Goal: Information Seeking & Learning: Learn about a topic

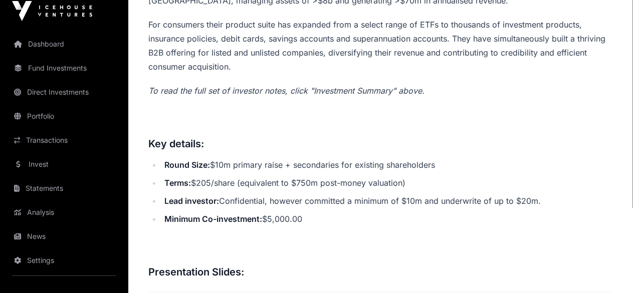
scroll to position [501, 0]
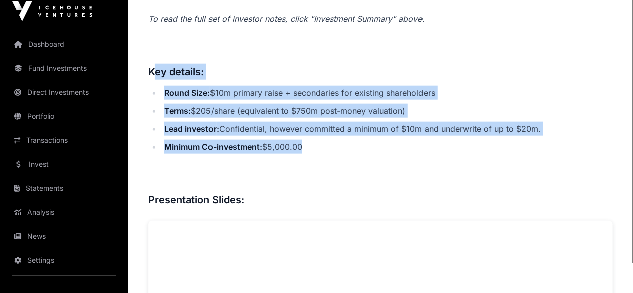
drag, startPoint x: 327, startPoint y: 207, endPoint x: 152, endPoint y: 137, distance: 188.5
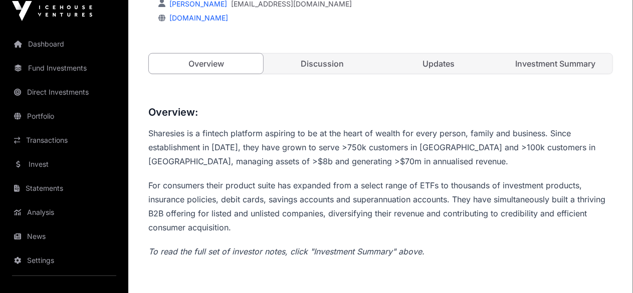
scroll to position [271, 0]
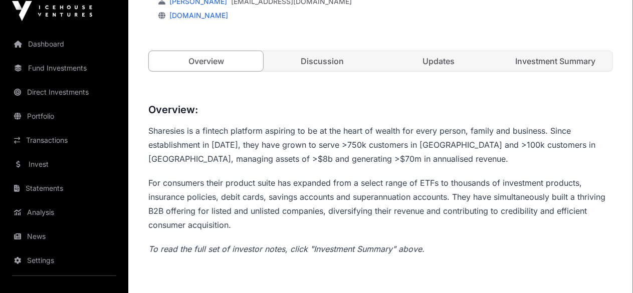
click at [520, 71] on link "Investment Summary" at bounding box center [555, 61] width 114 height 20
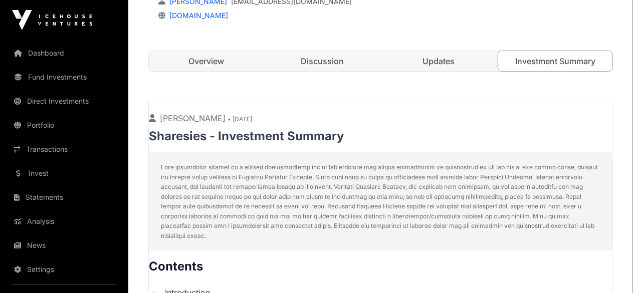
click at [330, 71] on link "Discussion" at bounding box center [322, 61] width 114 height 20
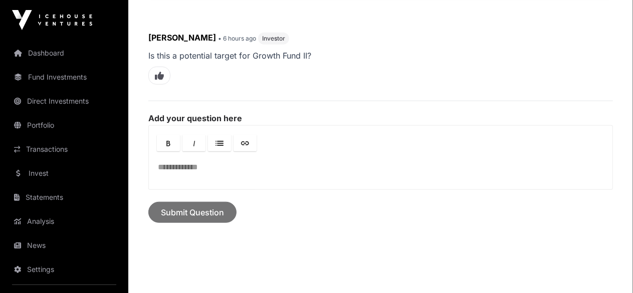
scroll to position [271, 0]
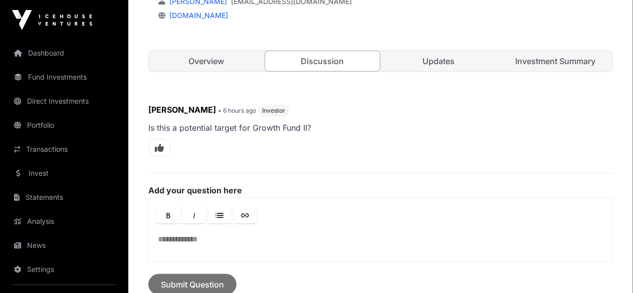
click at [544, 71] on link "Investment Summary" at bounding box center [555, 61] width 114 height 20
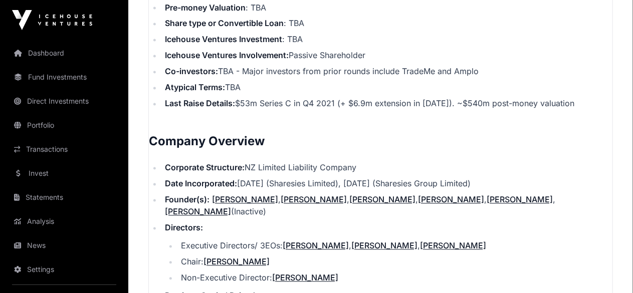
scroll to position [922, 0]
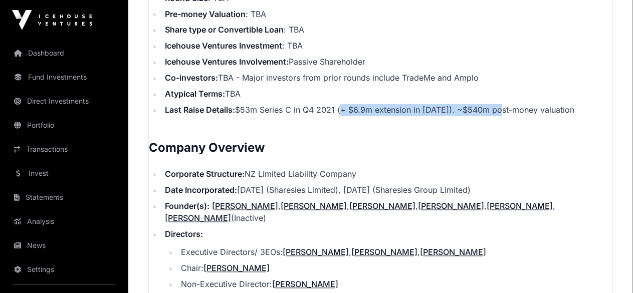
drag, startPoint x: 495, startPoint y: 161, endPoint x: 338, endPoint y: 156, distance: 157.0
click at [338, 116] on li "Last Raise Details: $53m Series C in Q4 2021 (+ $6.9m extension in [DATE]). ~$5…" at bounding box center [387, 110] width 451 height 12
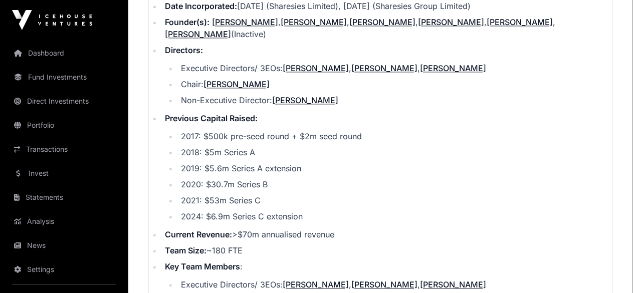
scroll to position [1123, 0]
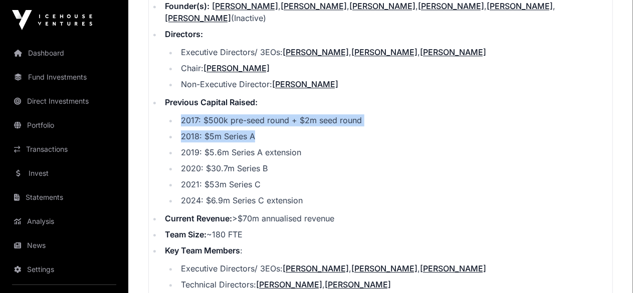
drag, startPoint x: 276, startPoint y: 172, endPoint x: 172, endPoint y: 159, distance: 104.6
click at [172, 159] on ul "2017: $500k pre-seed round + $2m seed round 2018: $5m Series A 2019: $5.6m Seri…" at bounding box center [389, 160] width 448 height 92
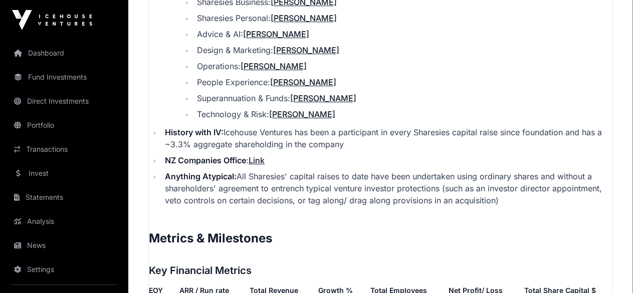
scroll to position [1474, 0]
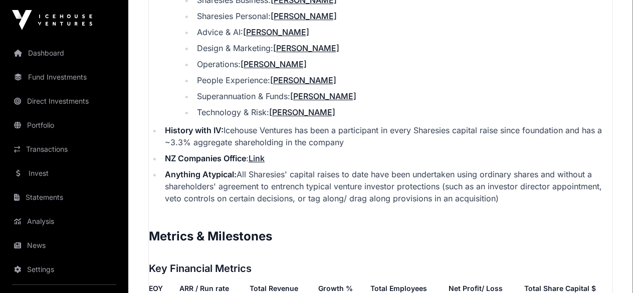
click at [631, 156] on div "Showcase 2025 Sharesies Sharesies Direct Democratising access to investing and …" at bounding box center [380, 55] width 505 height 2977
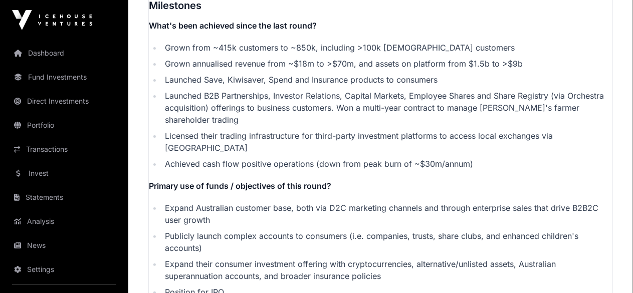
scroll to position [1968, 0]
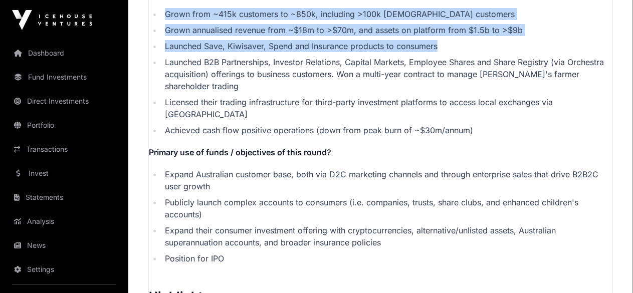
drag, startPoint x: 448, startPoint y: 84, endPoint x: 145, endPoint y: 28, distance: 307.9
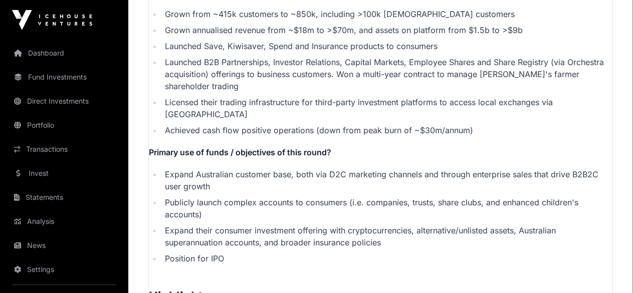
click at [297, 92] on li "Launched B2B Partnerships, Investor Relations, Capital Markets, Employee Shares…" at bounding box center [387, 74] width 451 height 36
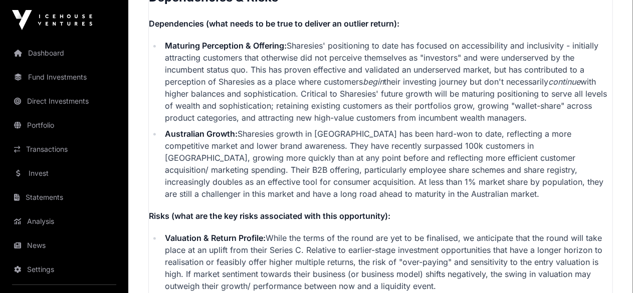
scroll to position [2570, 0]
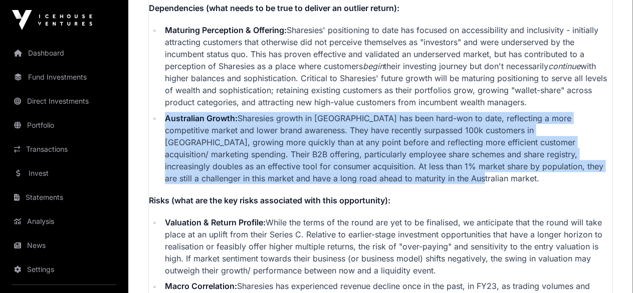
drag, startPoint x: 354, startPoint y: 207, endPoint x: 151, endPoint y: 137, distance: 214.8
click at [151, 137] on ul "Maturing Perception & Offering: [PERSON_NAME]' positioning to date has focused …" at bounding box center [381, 104] width 464 height 160
click at [265, 184] on li "Australian Growth: Sharesies growth in [GEOGRAPHIC_DATA] has been hard-won to d…" at bounding box center [387, 148] width 451 height 72
drag, startPoint x: 373, startPoint y: 201, endPoint x: 163, endPoint y: 141, distance: 219.1
click at [163, 141] on li "Australian Growth: Sharesies growth in [GEOGRAPHIC_DATA] has been hard-won to d…" at bounding box center [387, 148] width 451 height 72
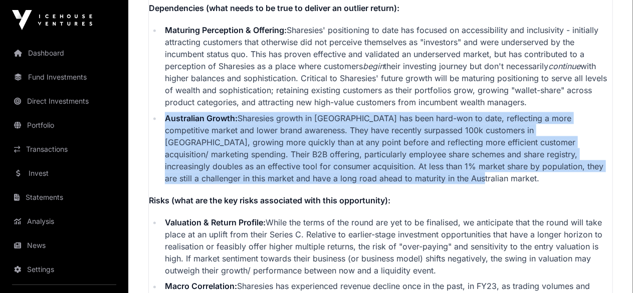
click at [280, 163] on li "Australian Growth: Sharesies growth in [GEOGRAPHIC_DATA] has been hard-won to d…" at bounding box center [387, 148] width 451 height 72
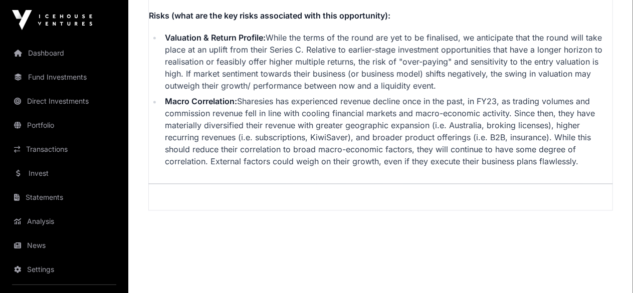
scroll to position [2770, 0]
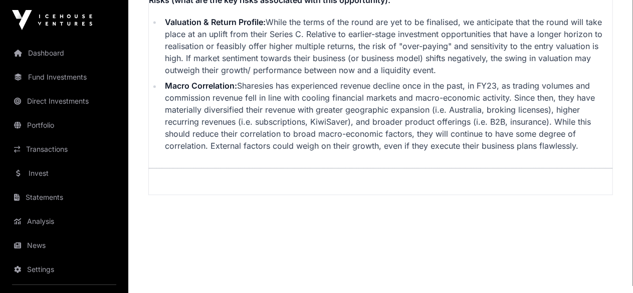
click at [258, 76] on li "Valuation & Return Profile: While the terms of the round are yet to be finalise…" at bounding box center [387, 46] width 451 height 60
drag, startPoint x: 451, startPoint y: 93, endPoint x: 160, endPoint y: 44, distance: 294.9
click at [160, 44] on ul "Valuation & Return Profile: While the terms of the round are yet to be finalise…" at bounding box center [381, 84] width 464 height 136
click at [350, 76] on li "Valuation & Return Profile: While the terms of the round are yet to be finalise…" at bounding box center [387, 46] width 451 height 60
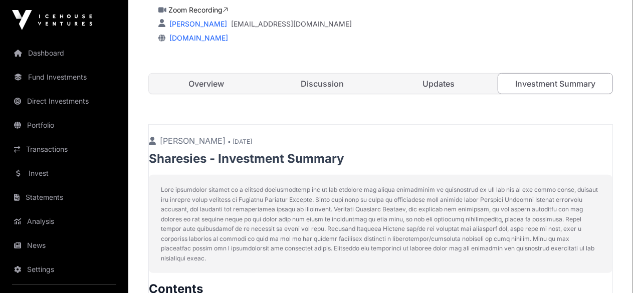
scroll to position [264, 0]
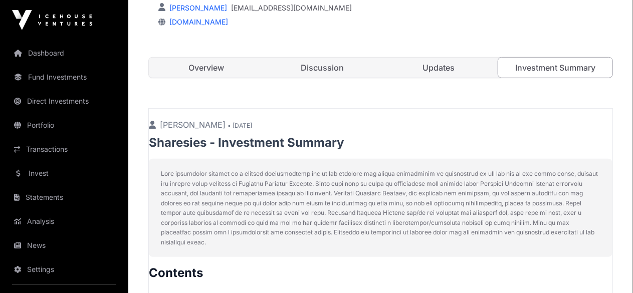
click at [459, 78] on link "Updates" at bounding box center [439, 68] width 114 height 20
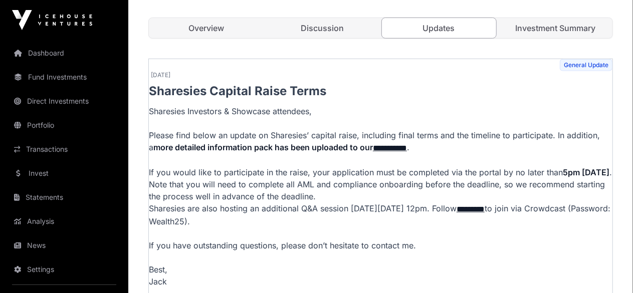
scroll to position [264, 0]
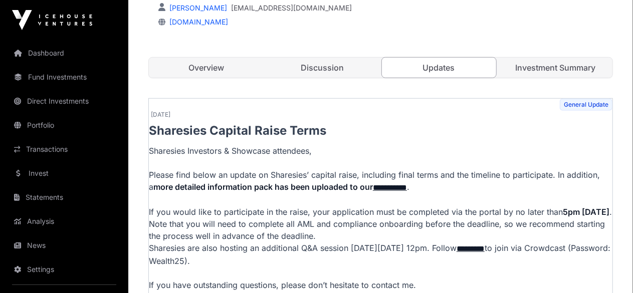
click at [327, 78] on link "Discussion" at bounding box center [322, 68] width 114 height 20
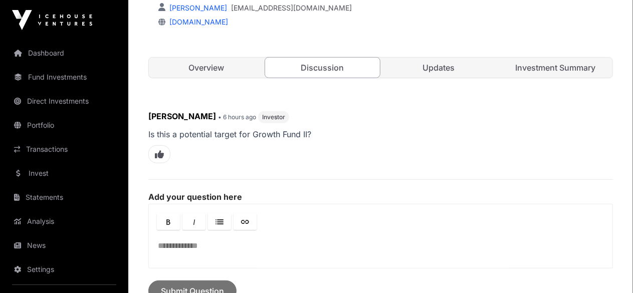
click at [222, 78] on link "Overview" at bounding box center [206, 68] width 114 height 20
